Goal: Information Seeking & Learning: Learn about a topic

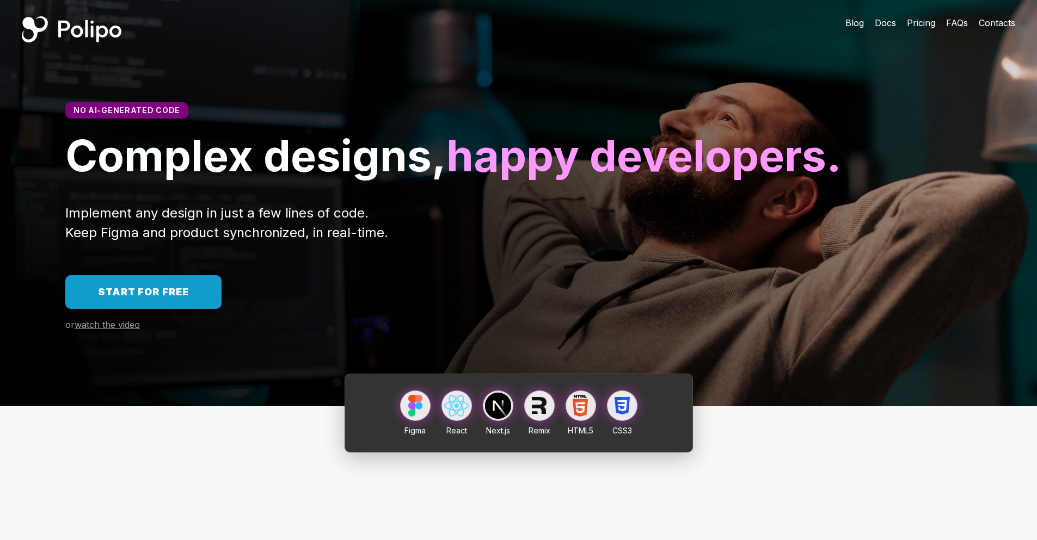
click at [910, 23] on span "Pricing" at bounding box center [921, 22] width 28 height 11
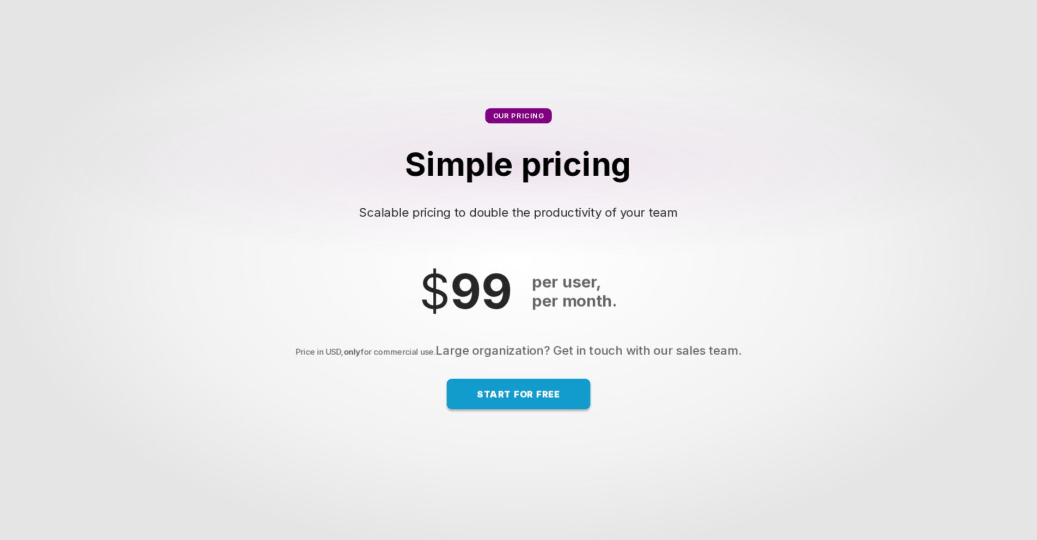
scroll to position [6844, 0]
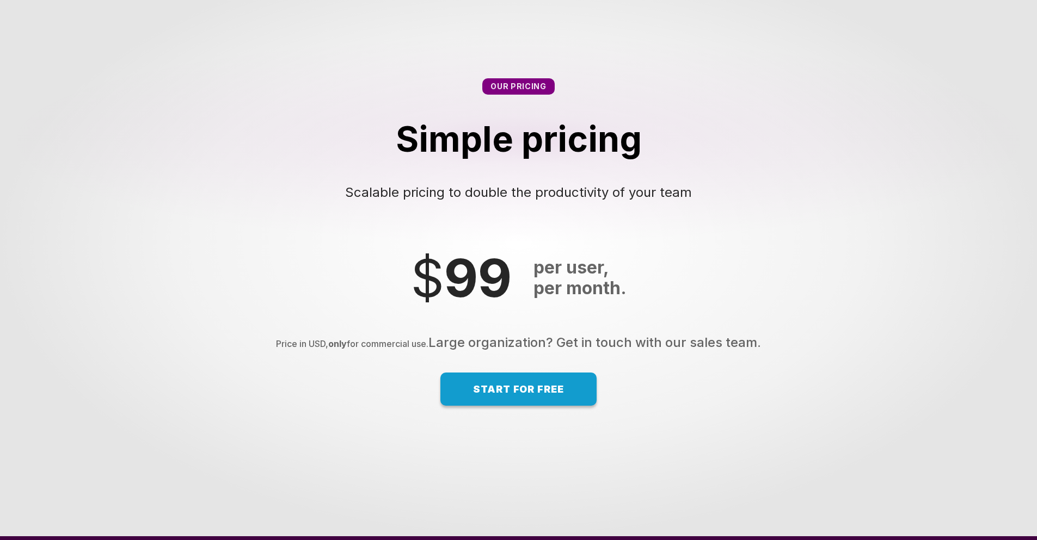
click at [748, 244] on div "Our pricing Simple pricing Scalable pricing to double the productivity of your …" at bounding box center [518, 139] width 1037 height 209
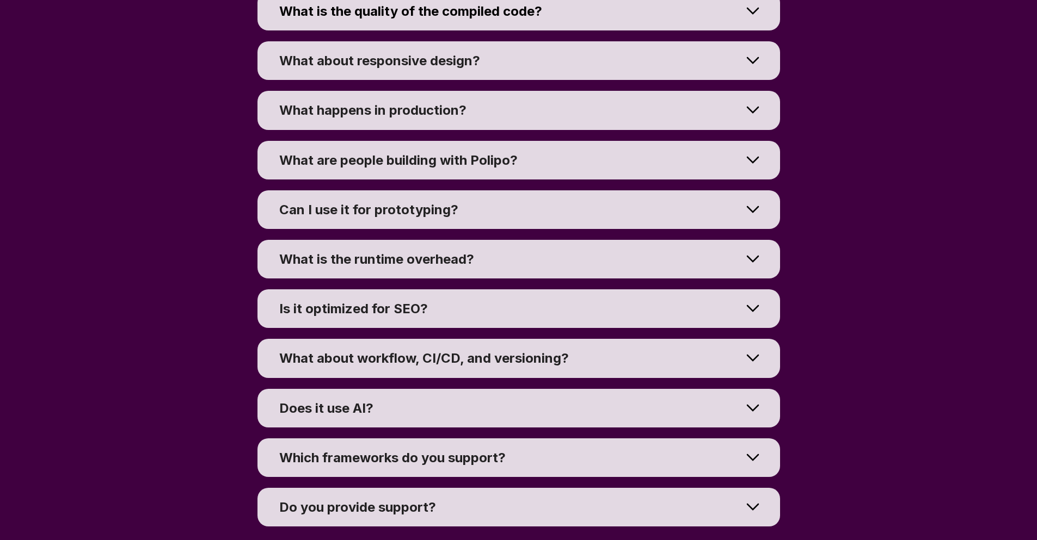
scroll to position [7744, 0]
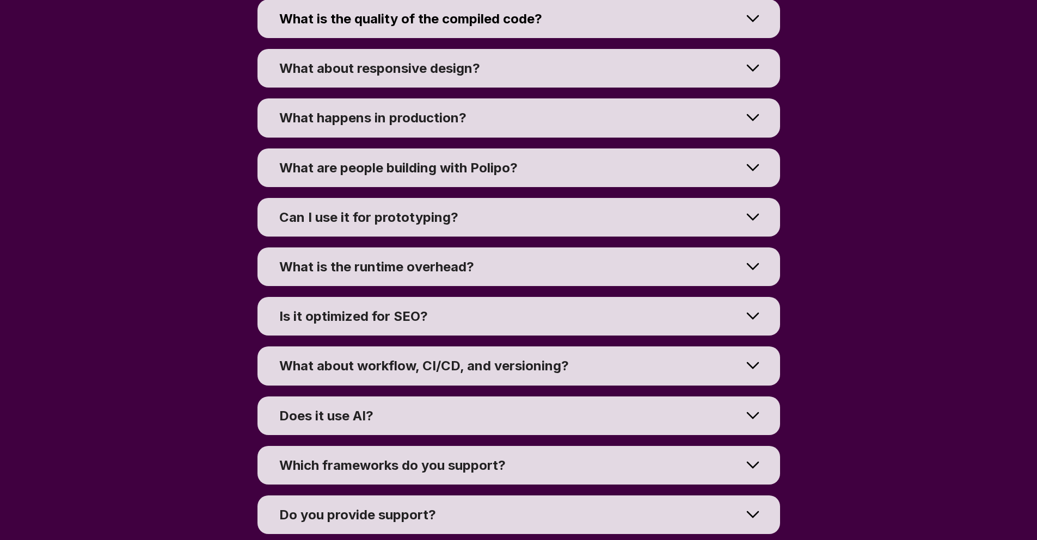
click at [750, 43] on div at bounding box center [752, 18] width 54 height 49
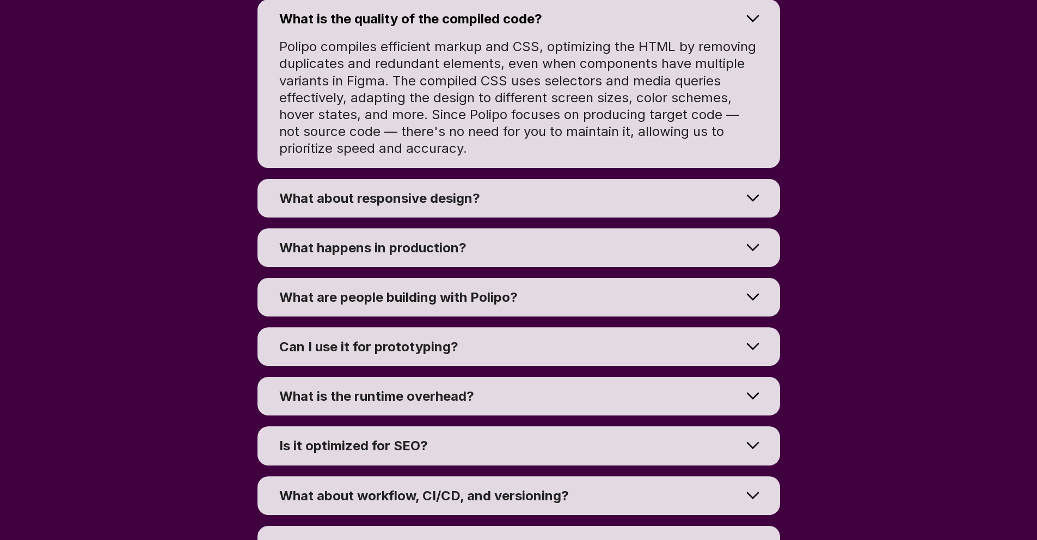
click at [814, 132] on div "What is the quality of the compiled code? Polipo compiles efficient markup and …" at bounding box center [518, 84] width 1037 height 180
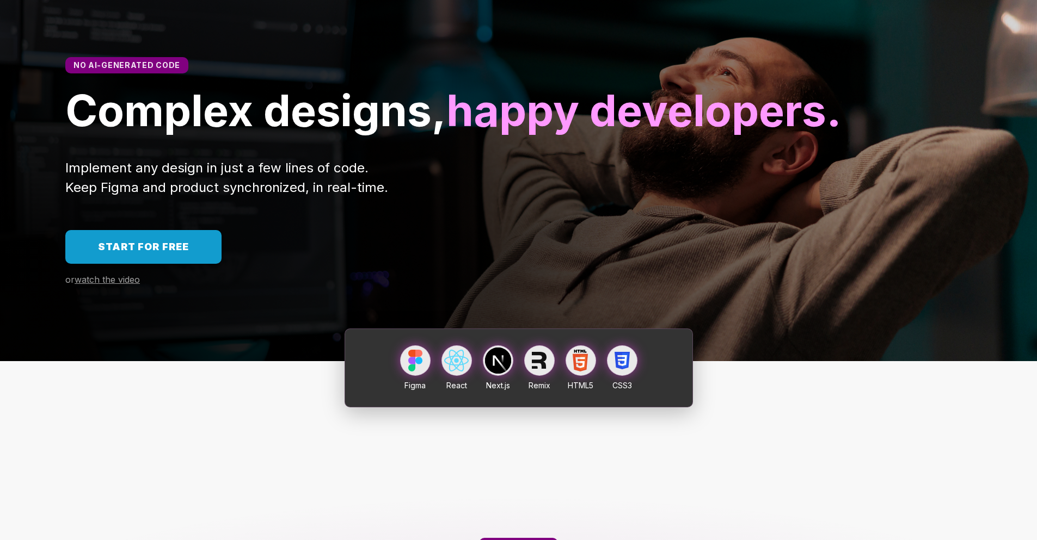
scroll to position [0, 0]
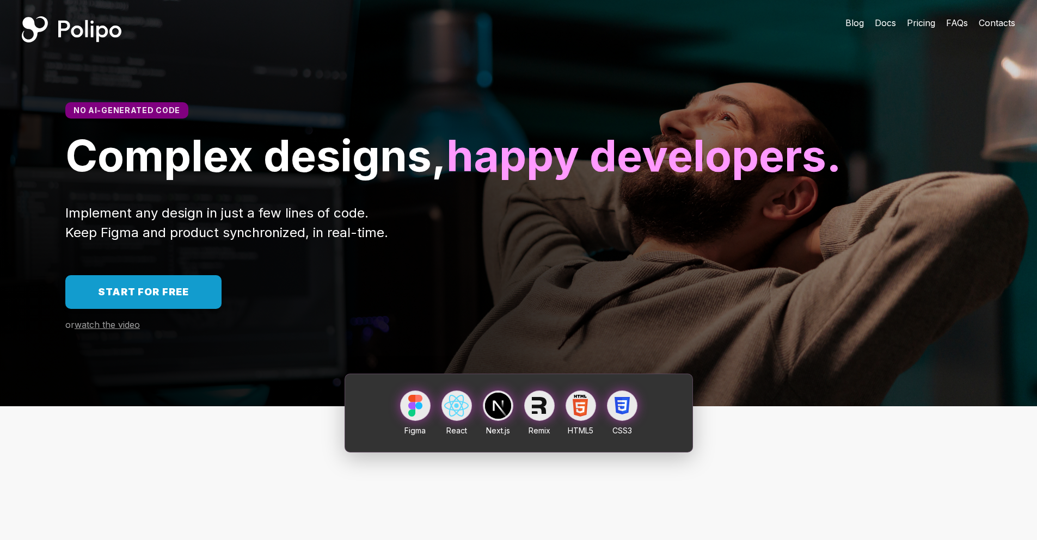
click at [81, 30] on div "Polipo Home Page" at bounding box center [72, 29] width 100 height 26
click at [446, 182] on span "happy developers." at bounding box center [643, 155] width 395 height 53
click at [564, 317] on div "No AI-generated code Complex designs, happy developers. Implement any design in…" at bounding box center [518, 233] width 1037 height 348
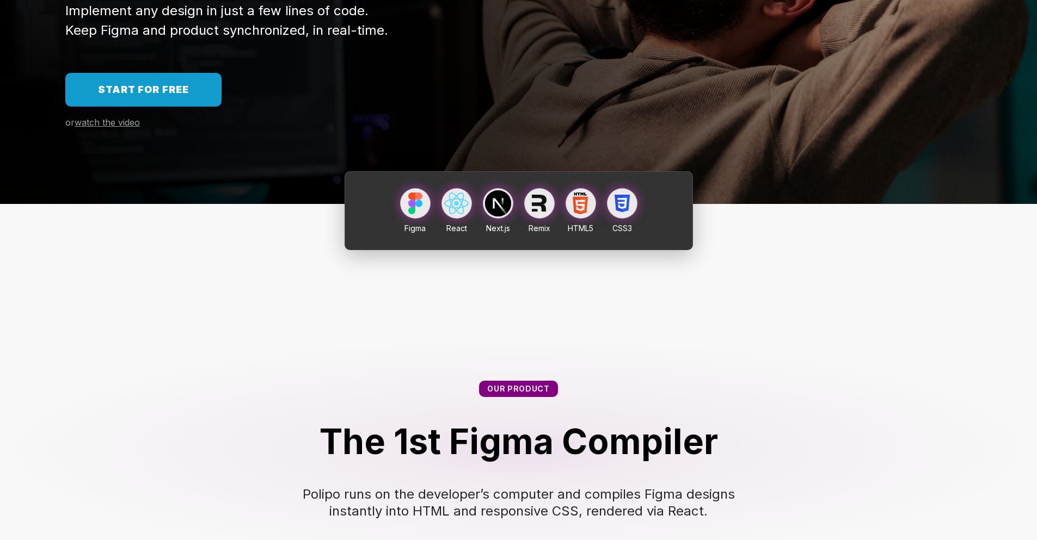
scroll to position [261, 0]
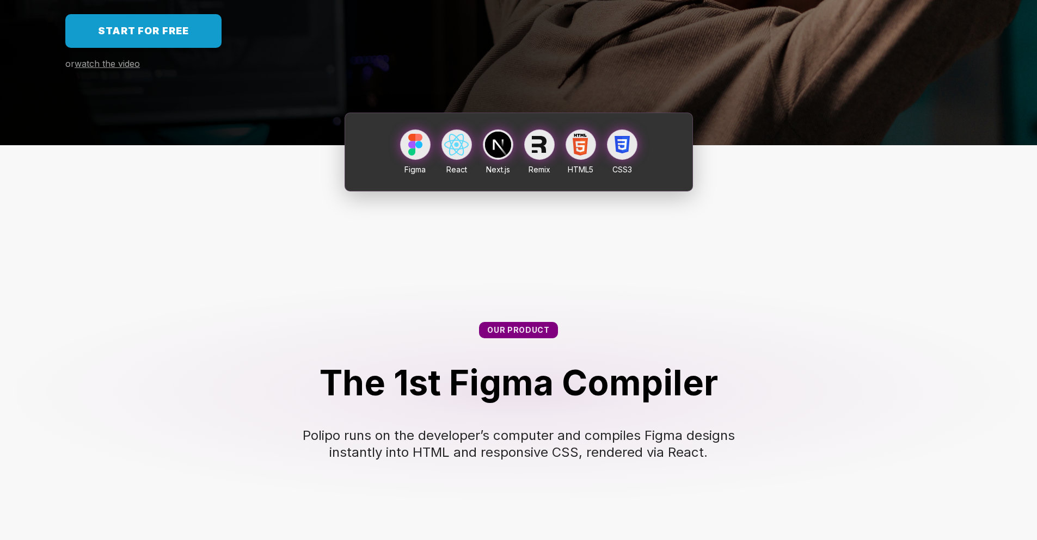
drag, startPoint x: 563, startPoint y: 256, endPoint x: 587, endPoint y: 153, distance: 105.1
click at [334, 282] on div "Our product The 1st Figma Compiler Polipo runs on the developer’s computer and …" at bounding box center [518, 370] width 1037 height 357
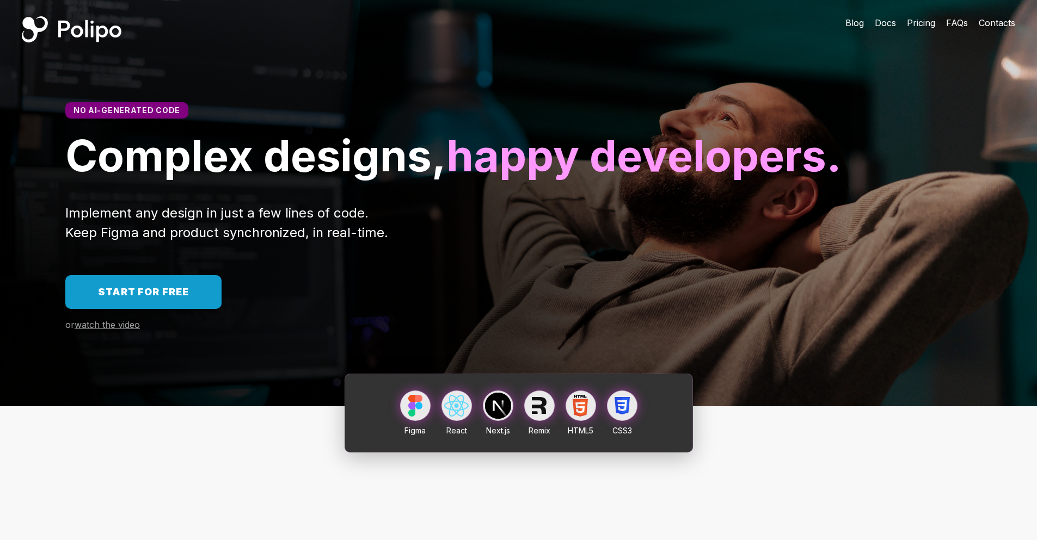
click at [524, 13] on div at bounding box center [483, 29] width 680 height 59
click at [300, 42] on div at bounding box center [483, 29] width 680 height 59
